Goal: Task Accomplishment & Management: Use online tool/utility

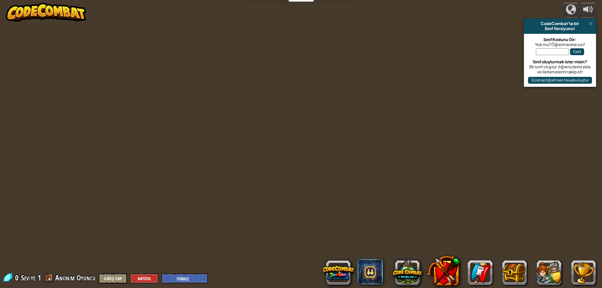
select select "tr"
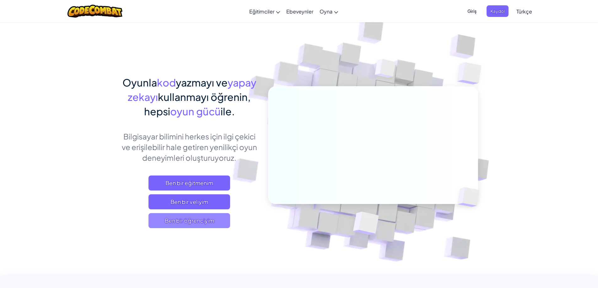
click at [200, 226] on span "Ben bir öğrenciyim" at bounding box center [189, 220] width 82 height 15
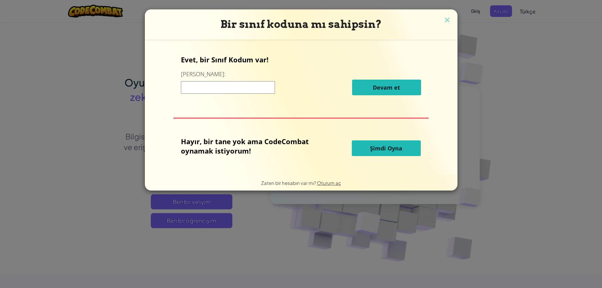
click at [383, 144] on button "Şimdi Oyna" at bounding box center [386, 149] width 69 height 16
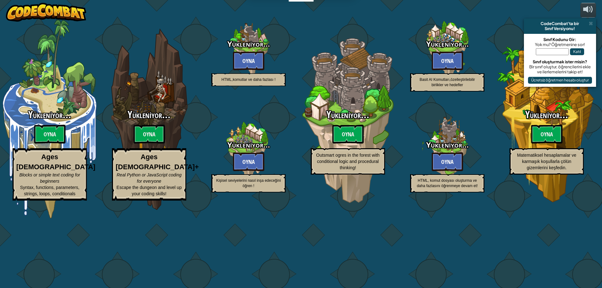
select select "tr"
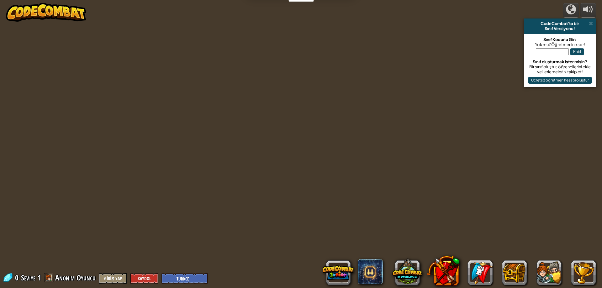
select select "tr"
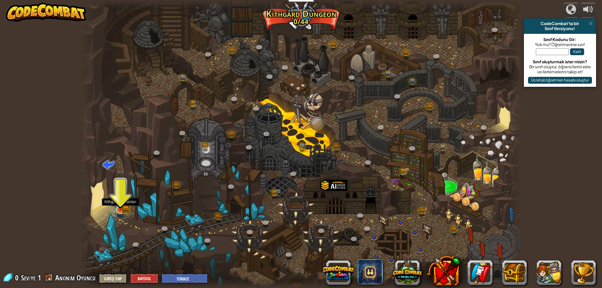
click at [119, 205] on img at bounding box center [121, 198] width 12 height 26
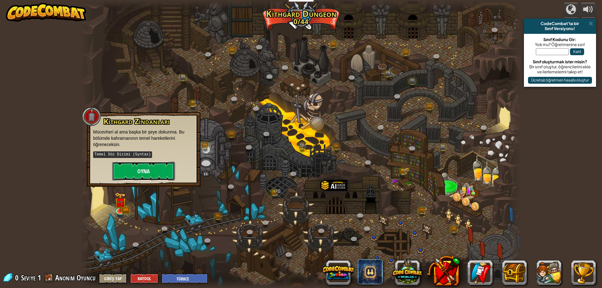
click at [135, 176] on button "Oyna" at bounding box center [143, 171] width 63 height 19
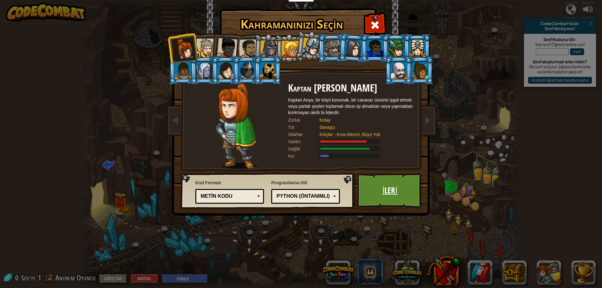
click at [375, 191] on link "İleri" at bounding box center [390, 190] width 66 height 35
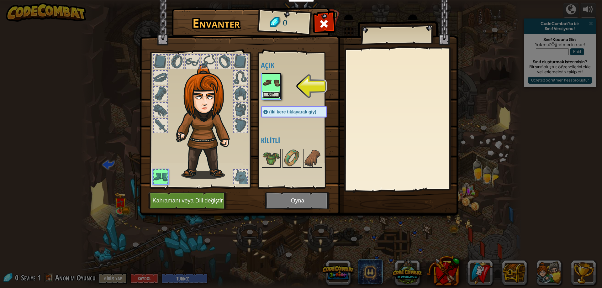
click at [276, 92] on button "Giy" at bounding box center [272, 95] width 18 height 7
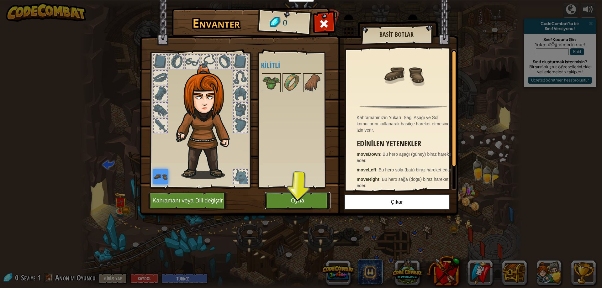
click at [299, 202] on button "Oyna" at bounding box center [298, 200] width 66 height 17
